Goal: Information Seeking & Learning: Check status

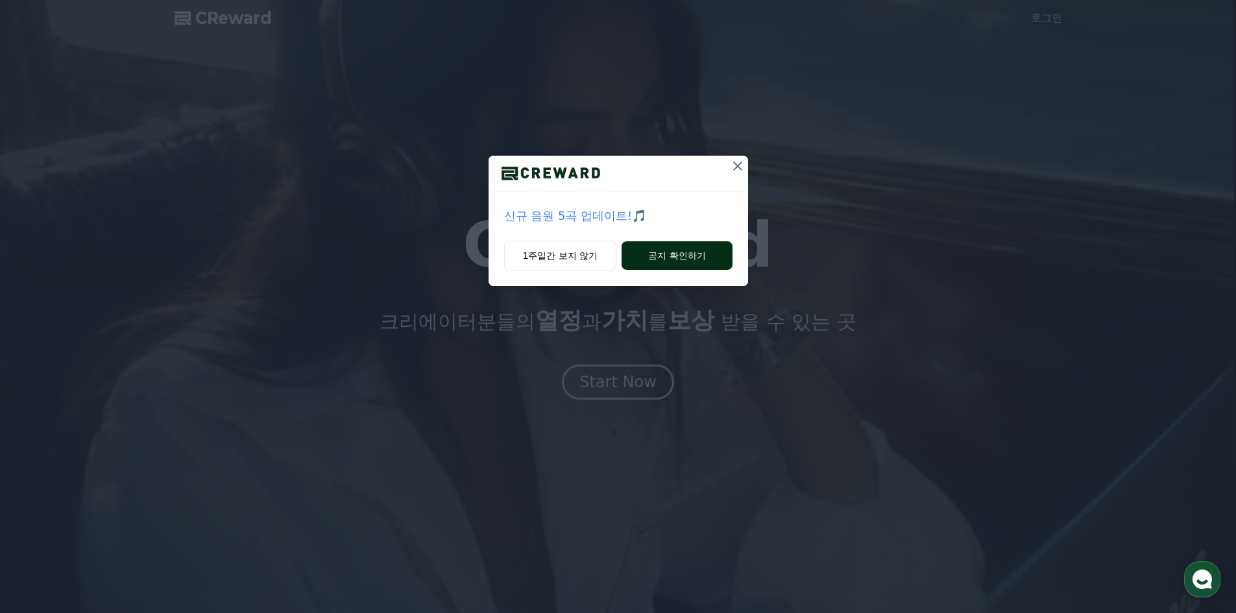
click at [670, 252] on button "공지 확인하기" at bounding box center [677, 255] width 110 height 29
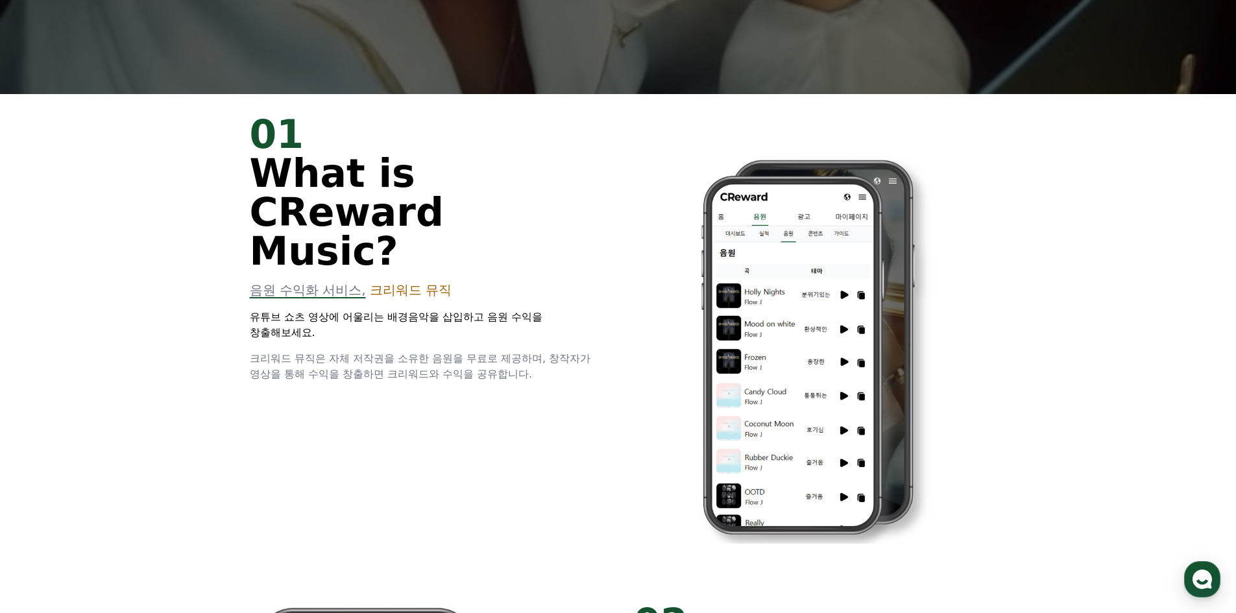
scroll to position [130, 0]
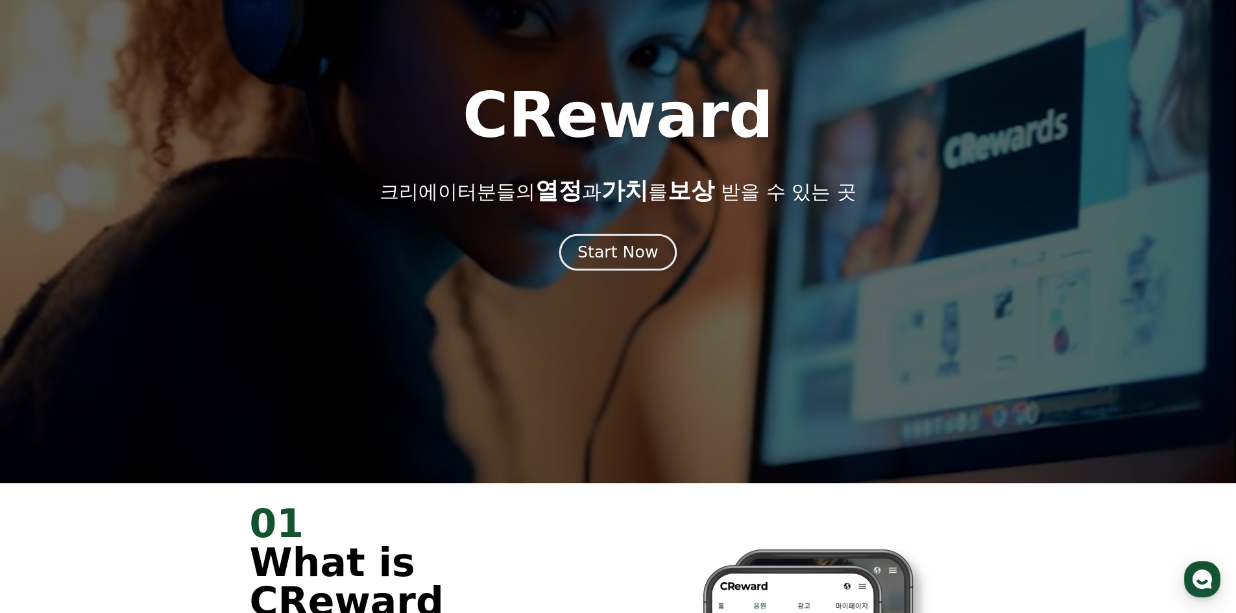
click at [659, 254] on button "Start Now" at bounding box center [617, 252] width 117 height 37
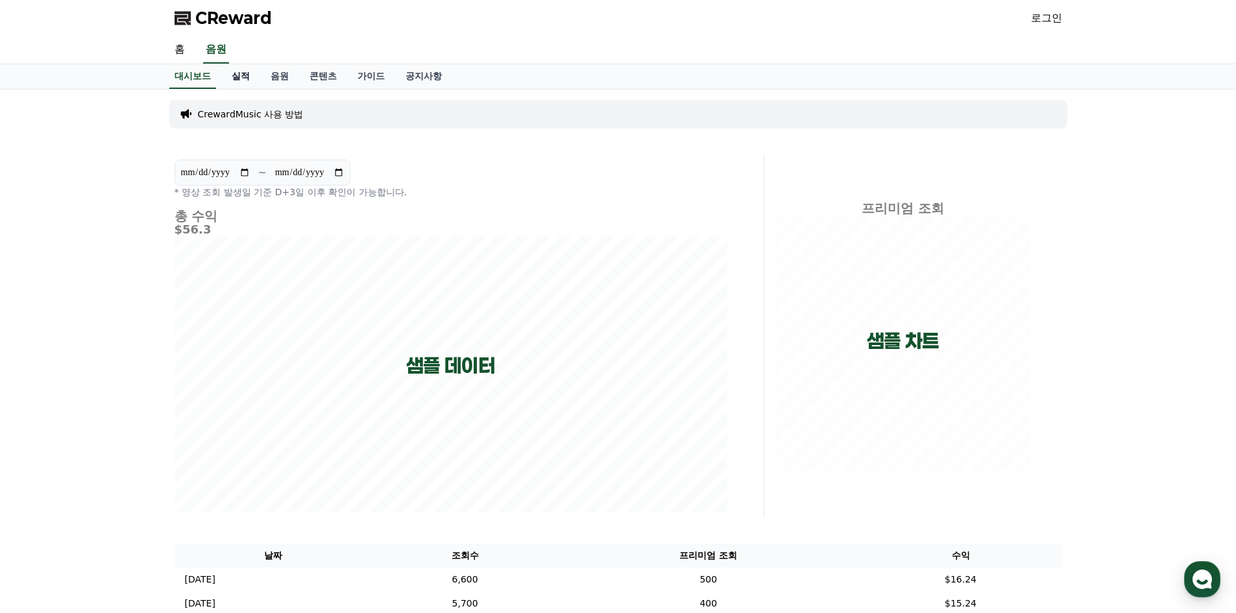
click at [246, 84] on link "실적" at bounding box center [240, 76] width 39 height 25
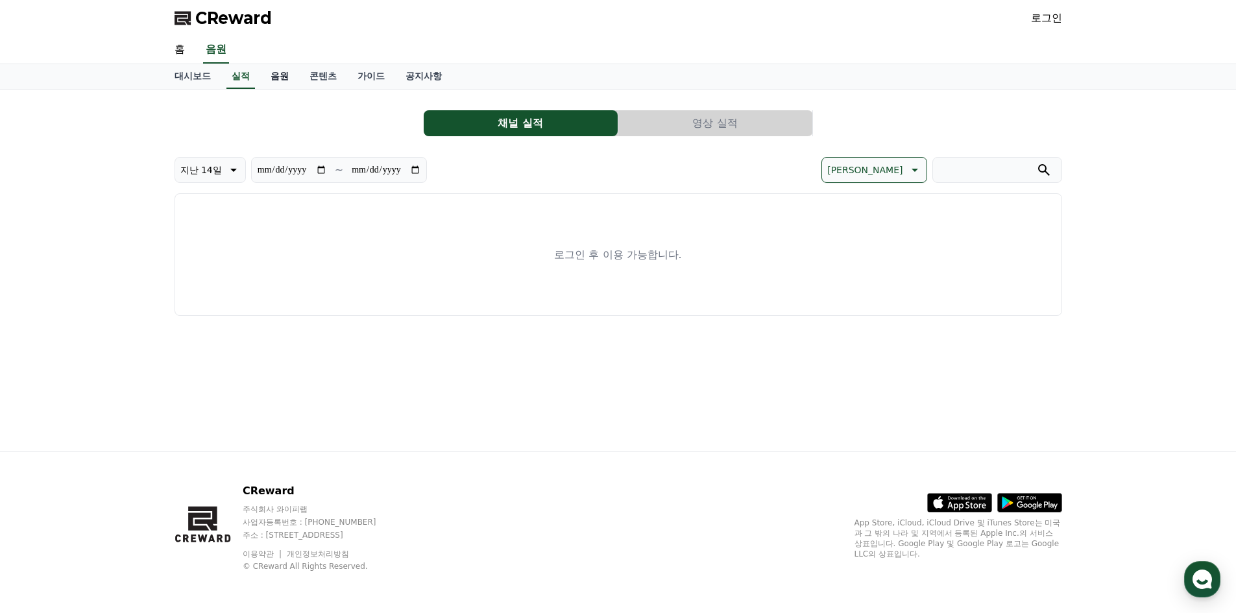
click at [269, 80] on link "음원" at bounding box center [279, 76] width 39 height 25
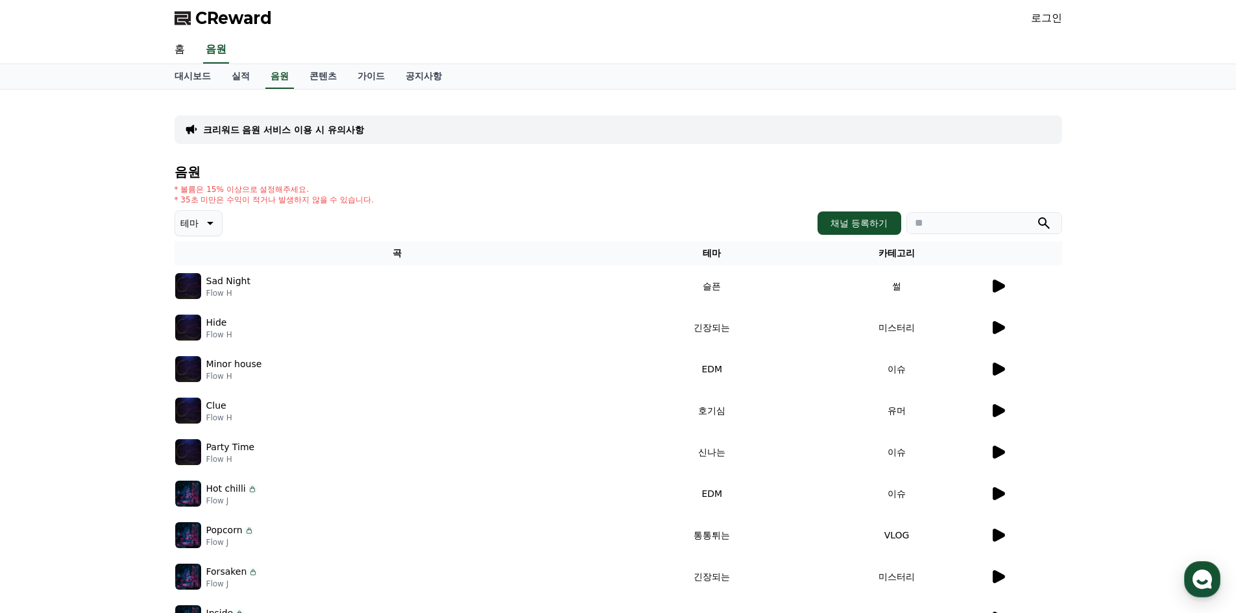
click at [977, 281] on td "썰" at bounding box center [897, 286] width 185 height 42
click at [992, 282] on icon at bounding box center [998, 286] width 16 height 16
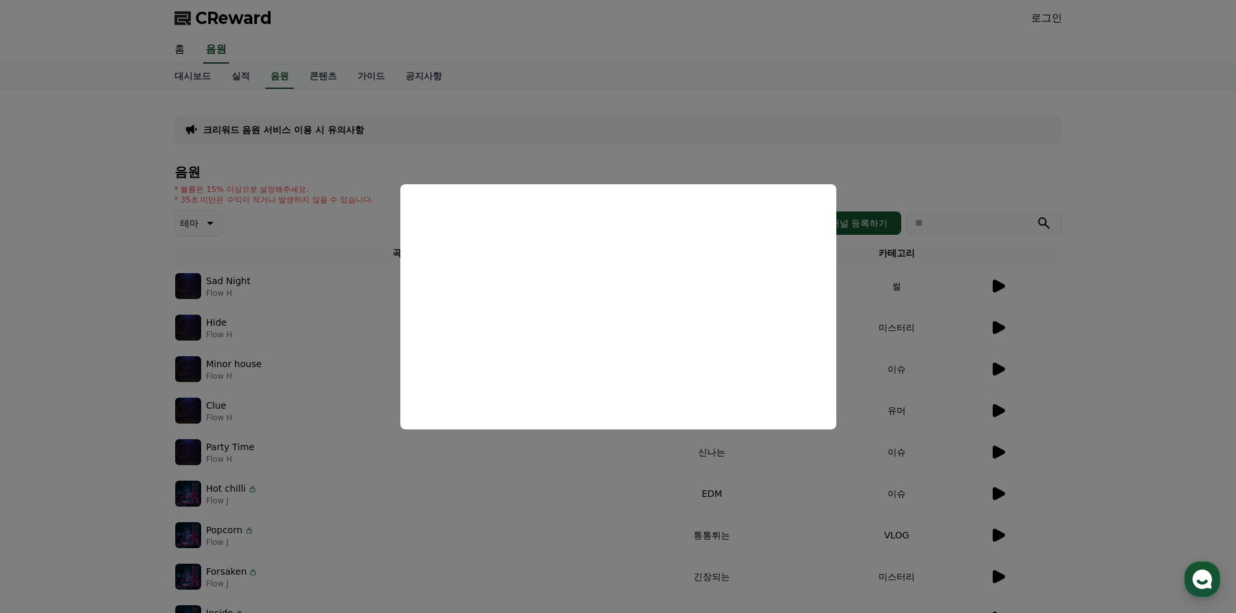
click at [1035, 282] on button "close modal" at bounding box center [618, 306] width 1236 height 613
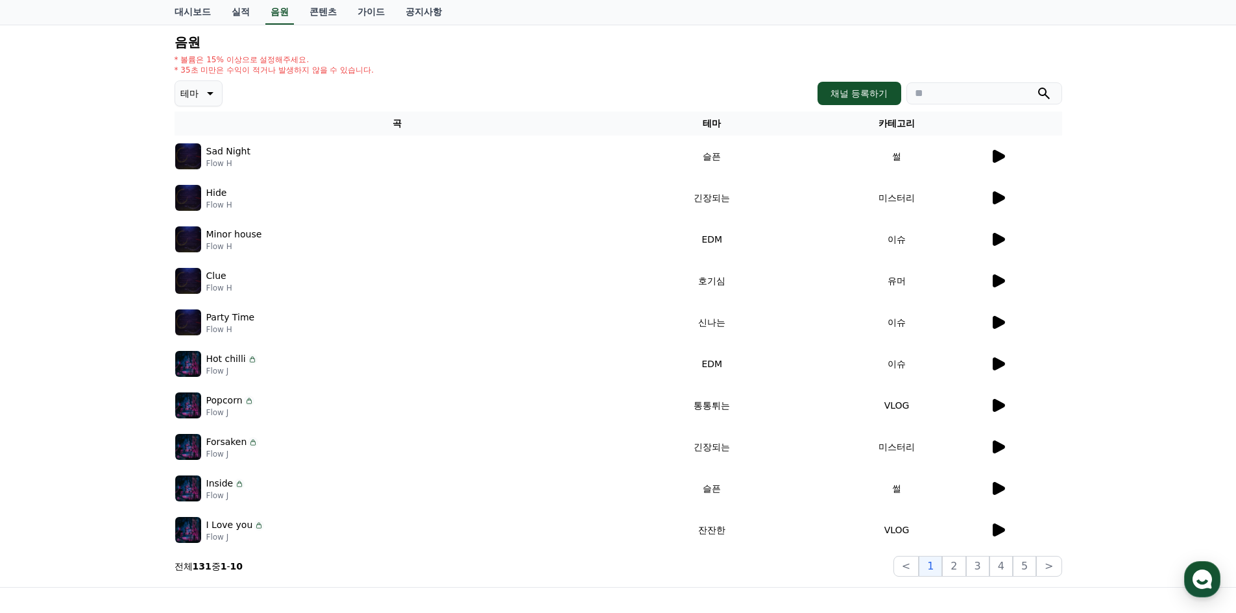
scroll to position [195, 0]
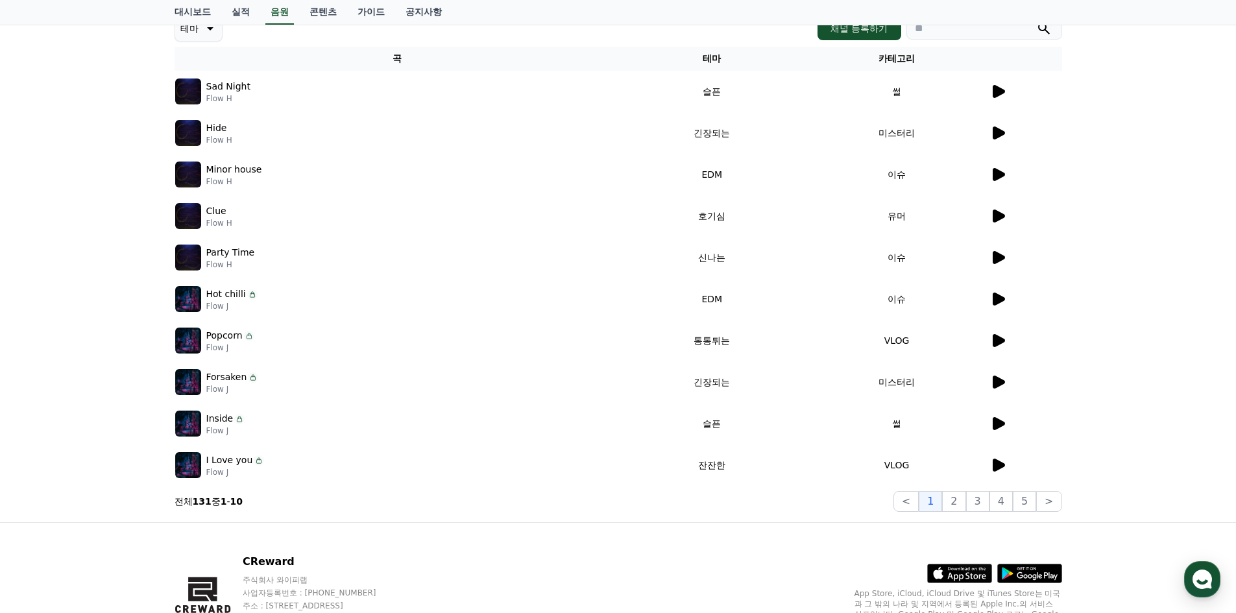
click at [1005, 260] on icon at bounding box center [998, 258] width 16 height 16
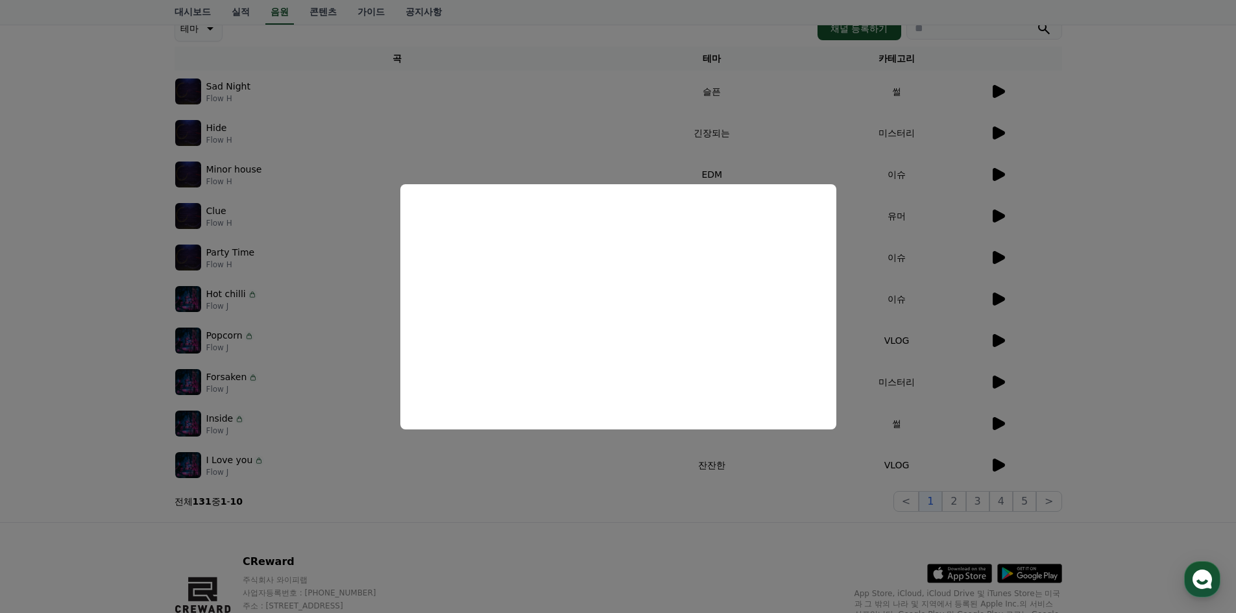
click at [1070, 262] on button "close modal" at bounding box center [618, 306] width 1236 height 613
